Goal: Navigation & Orientation: Understand site structure

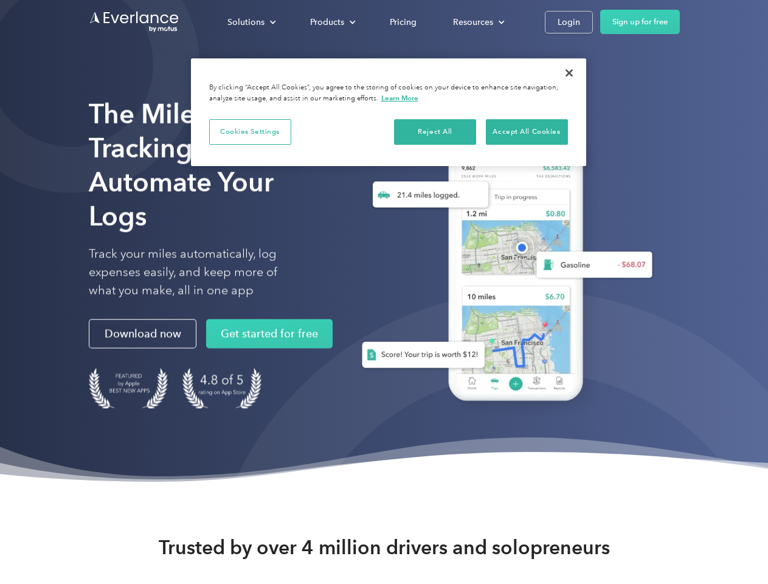
click at [251, 22] on div "Solutions" at bounding box center [245, 22] width 37 height 15
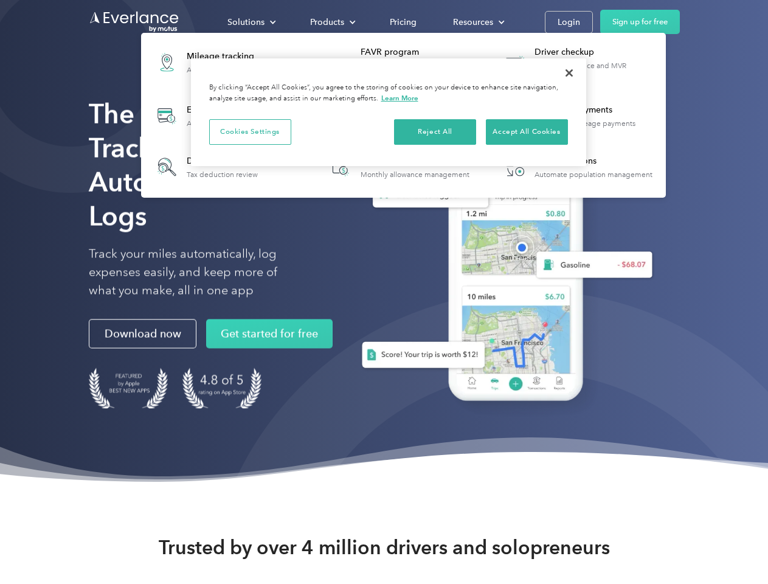
click at [332, 22] on div "Products" at bounding box center [327, 22] width 34 height 15
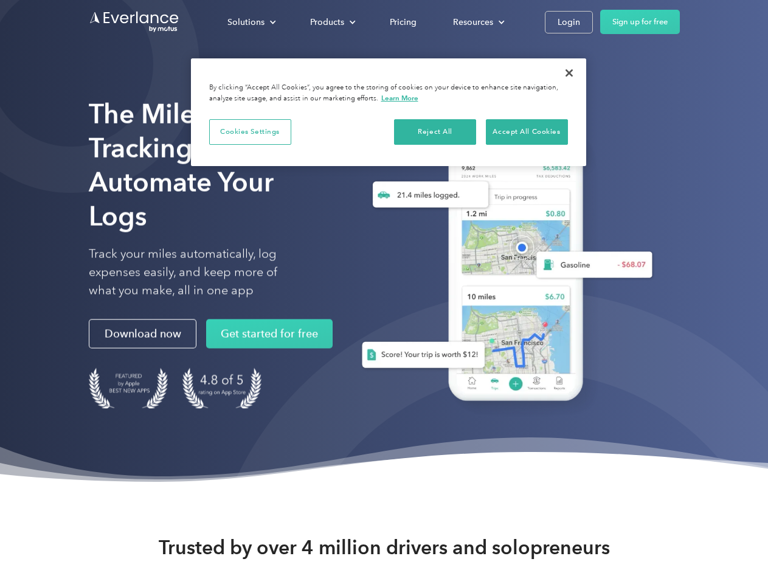
click at [477, 22] on div "Resources" at bounding box center [473, 22] width 40 height 15
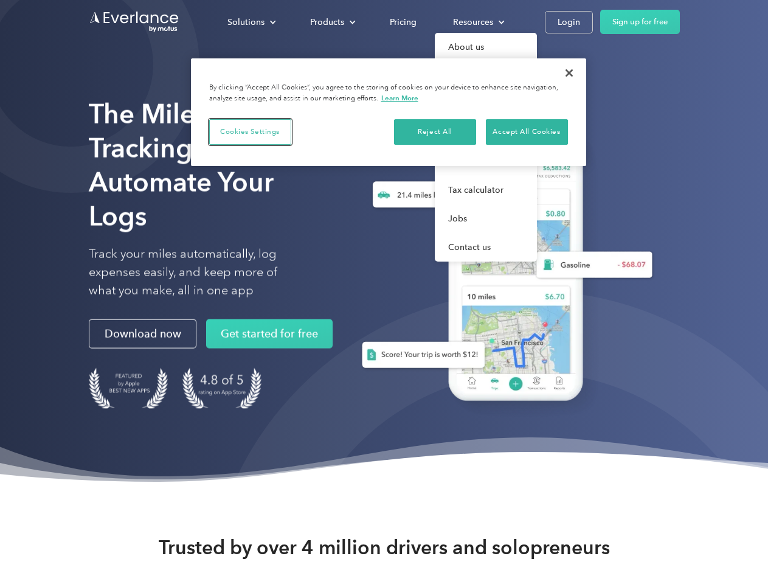
click at [250, 131] on button "Cookies Settings" at bounding box center [250, 132] width 82 height 26
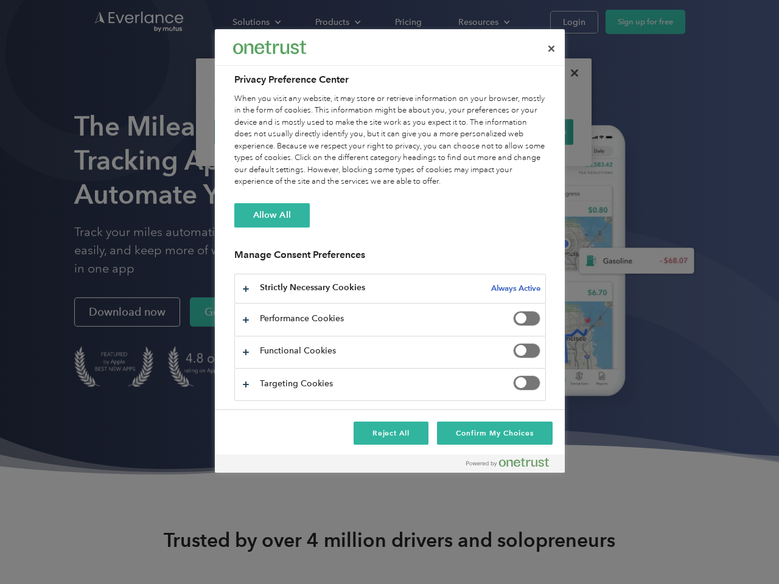
click at [436, 131] on div "When you visit any website, it may store or retrieve information on your browse…" at bounding box center [389, 140] width 311 height 95
click at [527, 131] on div "When you visit any website, it may store or retrieve information on your browse…" at bounding box center [389, 140] width 311 height 95
click at [569, 73] on div at bounding box center [389, 292] width 779 height 584
